Goal: Communication & Community: Answer question/provide support

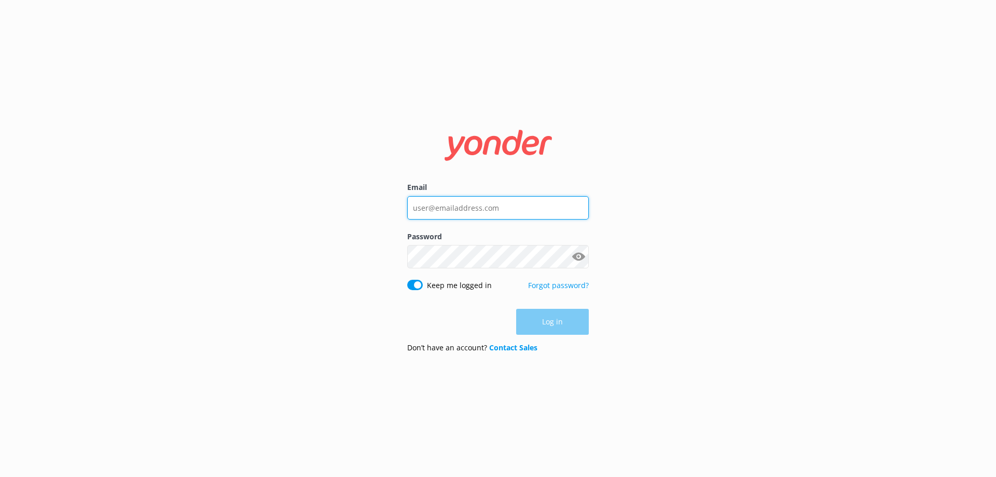
type input "[EMAIL_ADDRESS][DOMAIN_NAME]"
click at [568, 319] on div "Log in" at bounding box center [497, 322] width 181 height 26
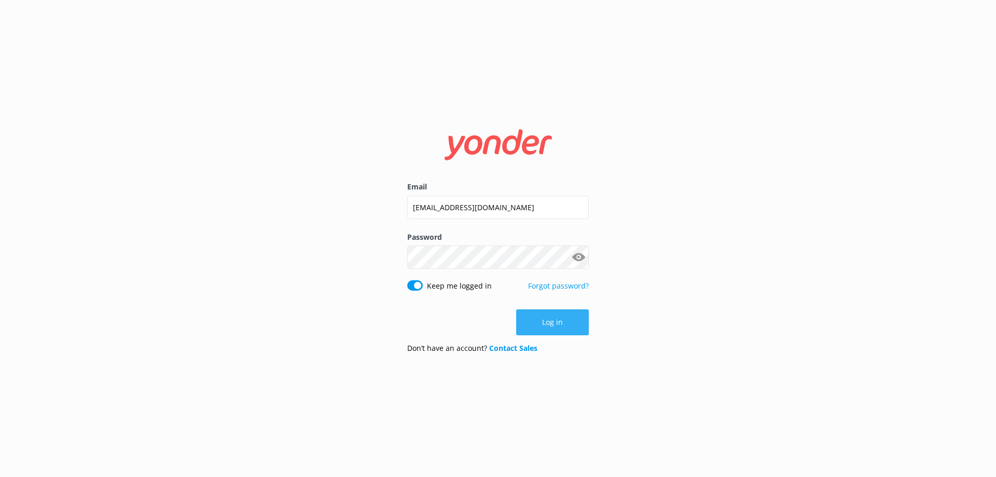
click at [560, 326] on button "Log in" at bounding box center [552, 322] width 73 height 26
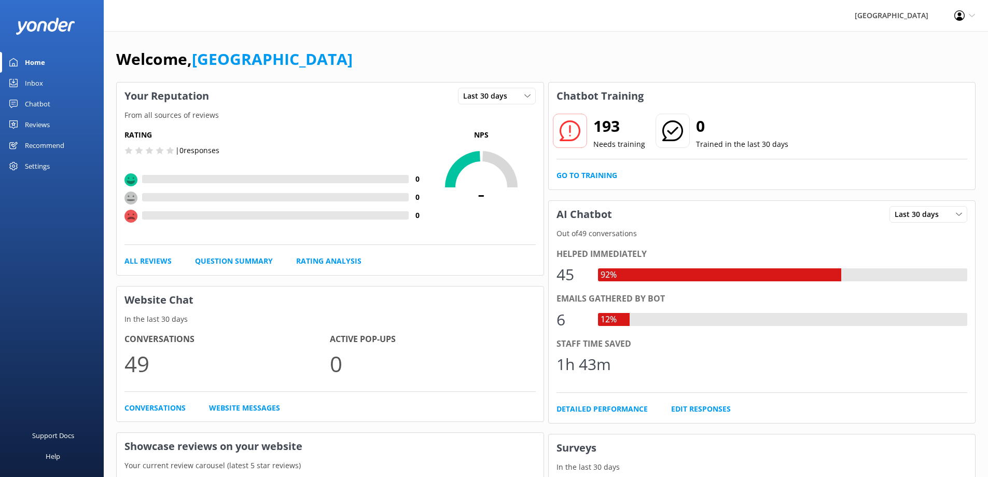
click at [34, 85] on div "Inbox" at bounding box center [34, 83] width 18 height 21
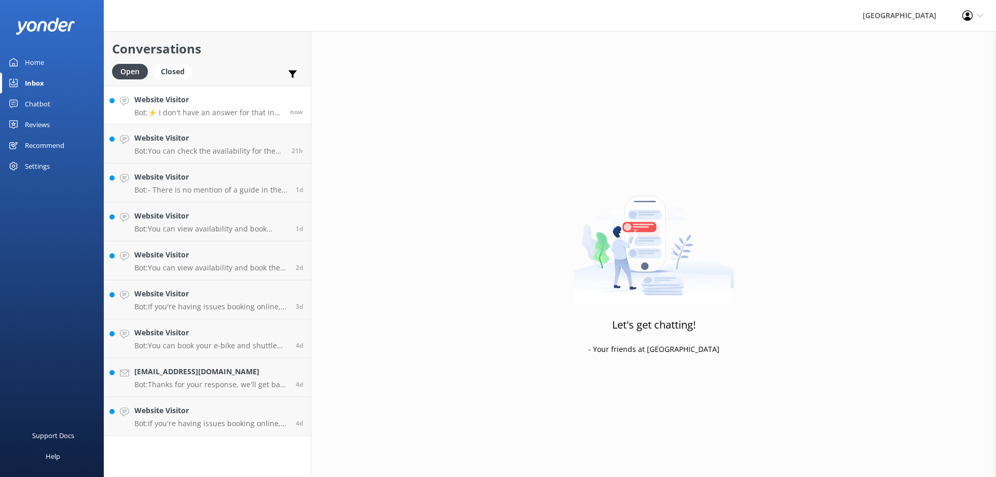
click at [203, 114] on p "Bot: ⚡ I don't have an answer for that in my knowledge base. Please try and rep…" at bounding box center [208, 112] width 148 height 9
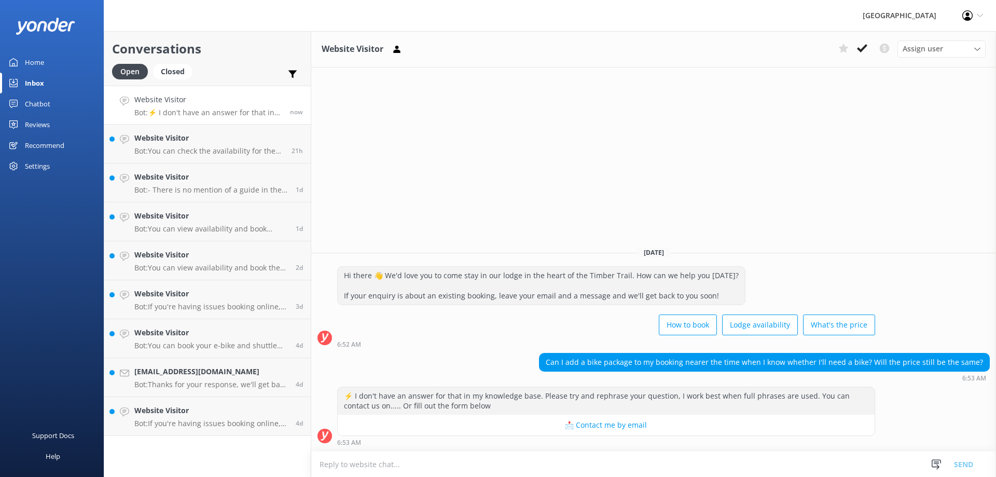
click at [386, 460] on textarea at bounding box center [653, 463] width 684 height 25
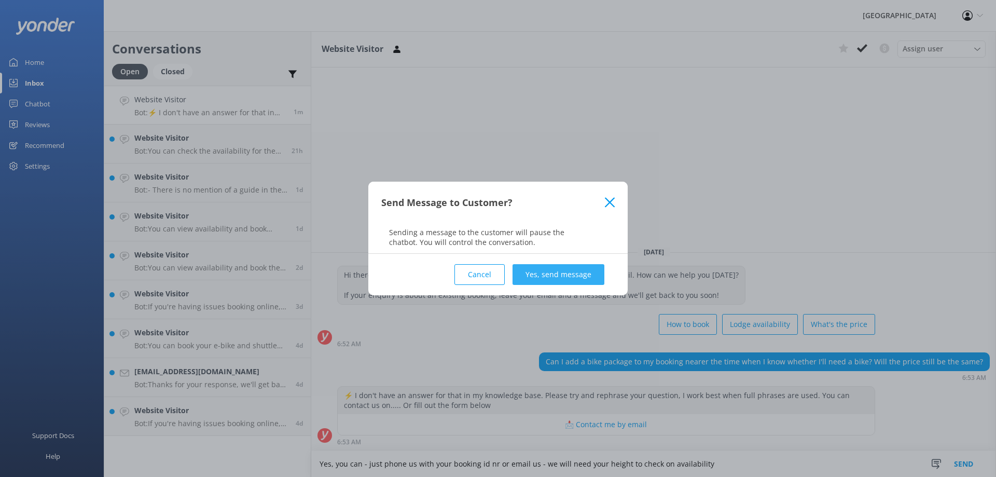
type textarea "Yes, you can - just phone us with your booking id nr or email us - we will need…"
click at [553, 273] on button "Yes, send message" at bounding box center [558, 274] width 92 height 21
